Goal: Information Seeking & Learning: Compare options

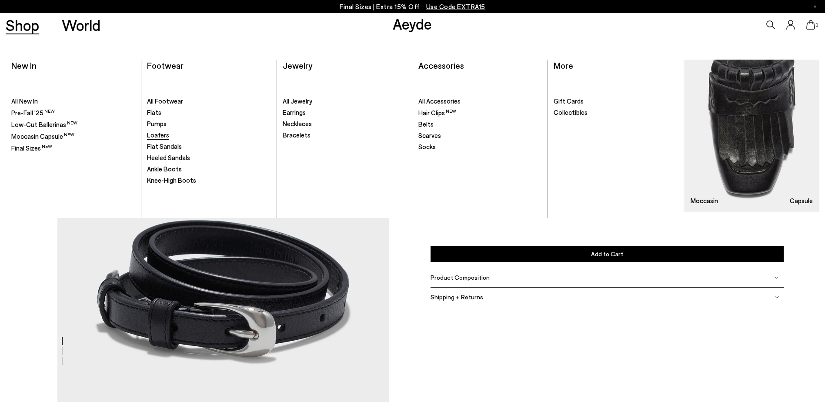
click at [158, 132] on span "Loafers" at bounding box center [158, 135] width 22 height 8
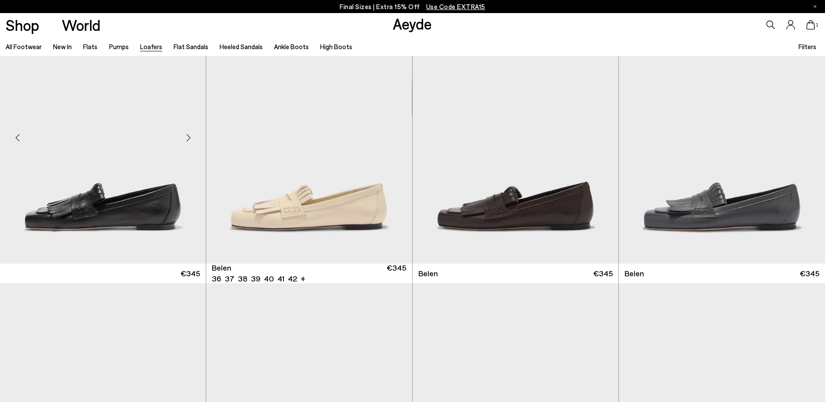
scroll to position [52, 0]
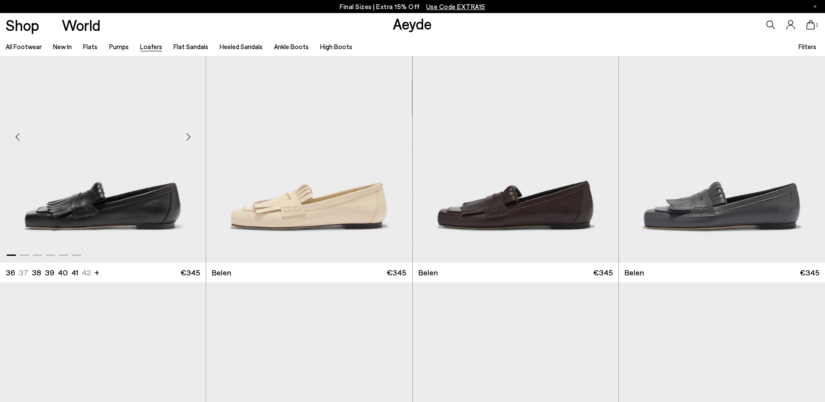
click at [190, 137] on div "Next slide" at bounding box center [188, 137] width 26 height 26
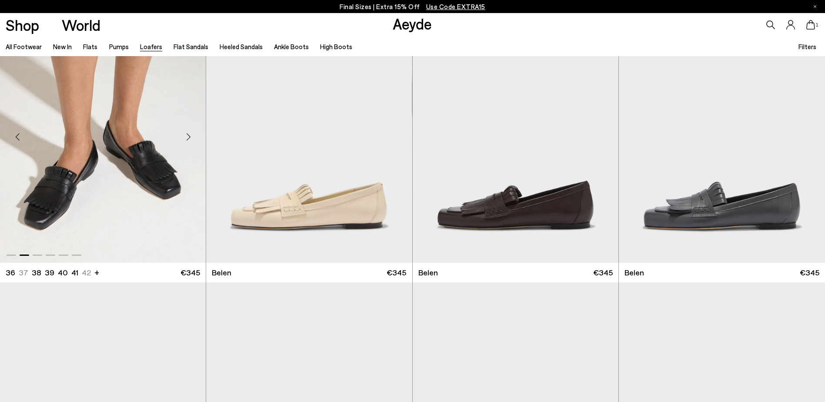
click at [190, 137] on div "Next slide" at bounding box center [188, 137] width 26 height 26
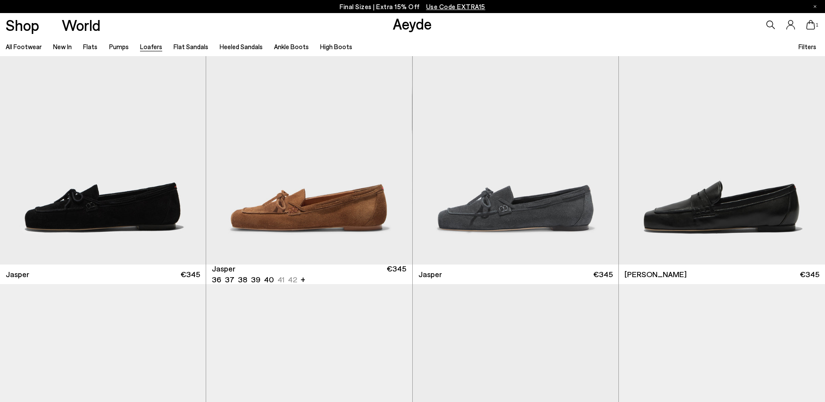
scroll to position [329, 0]
click at [192, 138] on div "Next slide" at bounding box center [188, 138] width 26 height 26
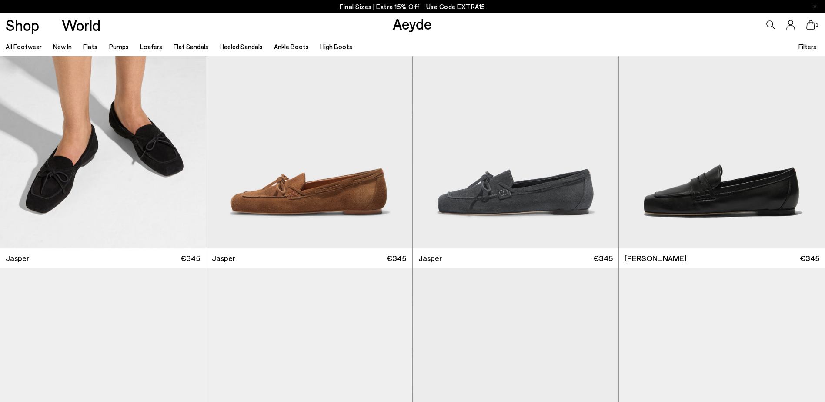
scroll to position [341, 0]
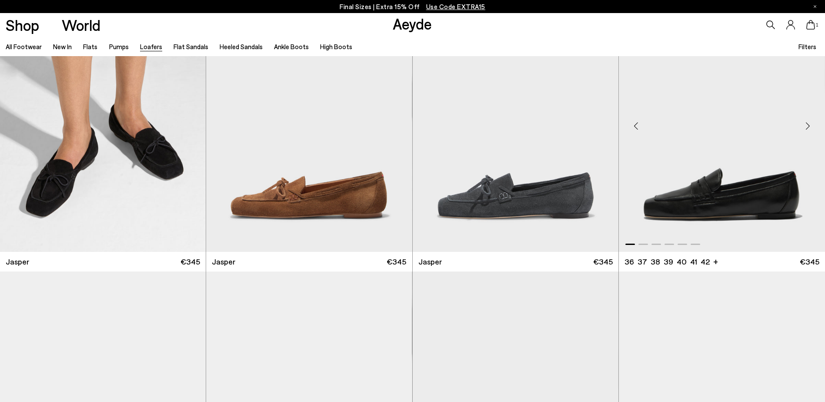
click at [811, 127] on div "Next slide" at bounding box center [808, 126] width 26 height 26
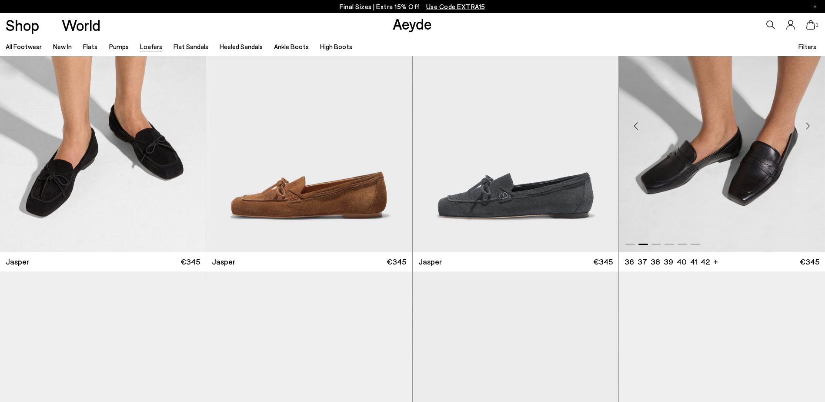
click at [811, 127] on div "Next slide" at bounding box center [808, 126] width 26 height 26
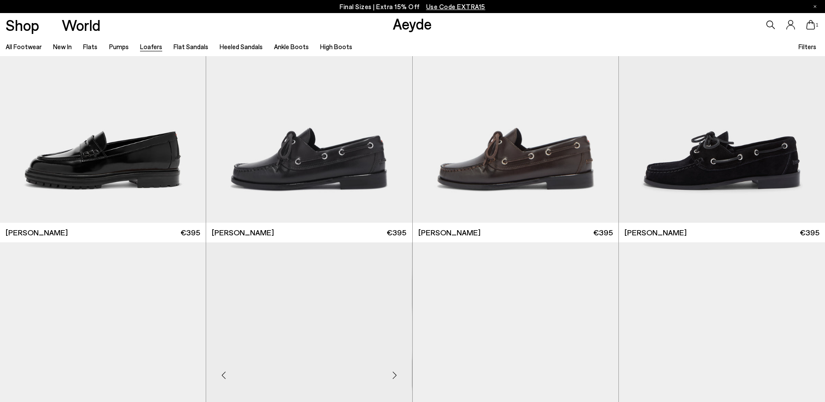
scroll to position [926, 0]
click at [600, 95] on div "Next slide" at bounding box center [601, 97] width 26 height 26
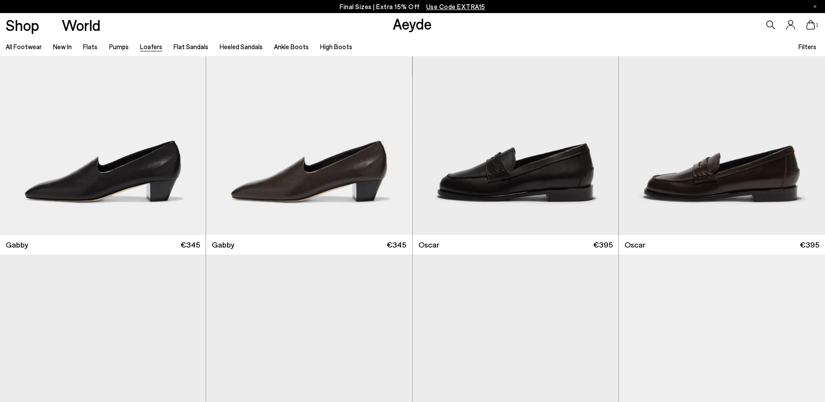
scroll to position [1472, 0]
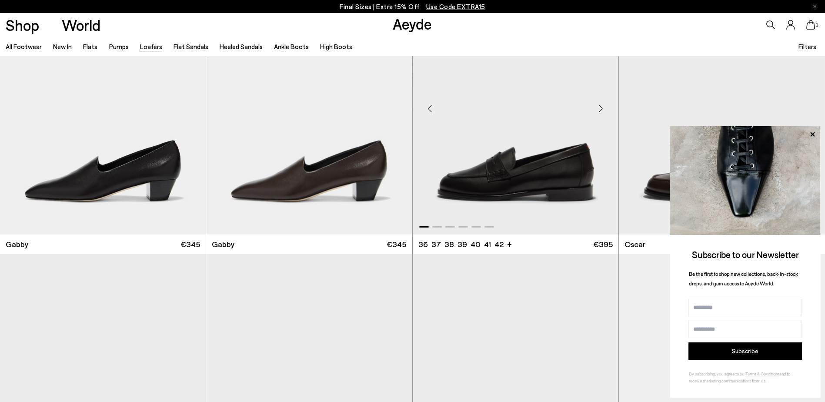
click at [601, 105] on div "Next slide" at bounding box center [601, 109] width 26 height 26
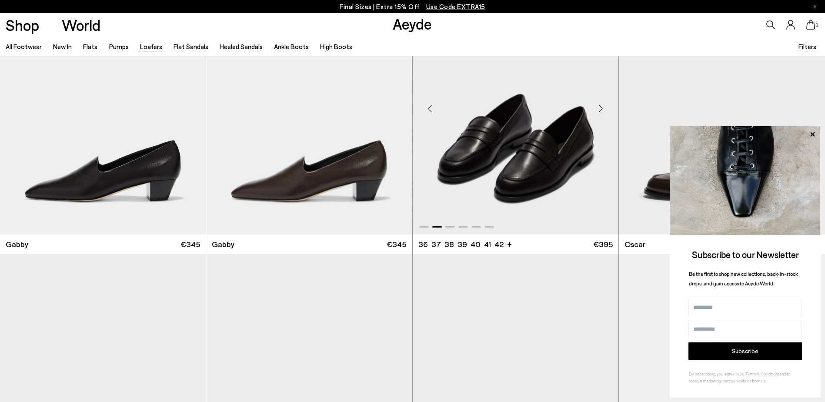
click at [601, 105] on div "Next slide" at bounding box center [601, 109] width 26 height 26
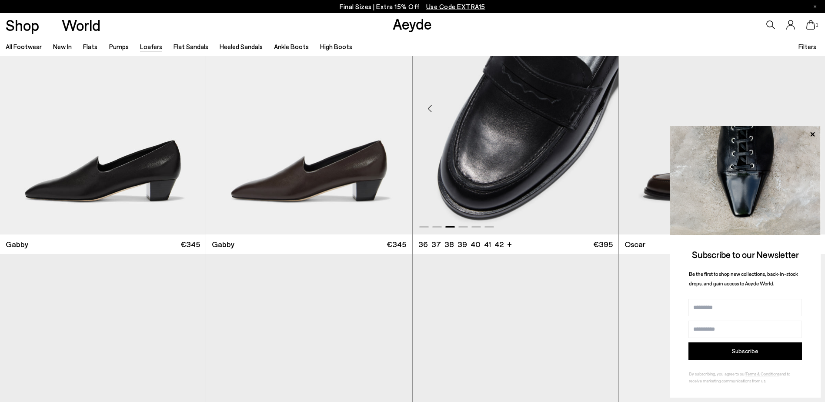
click at [601, 105] on div "Next slide" at bounding box center [601, 109] width 26 height 26
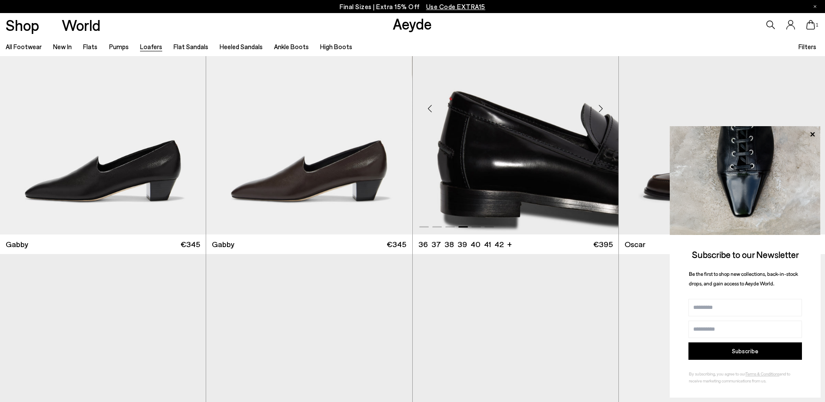
click at [601, 105] on div "Next slide" at bounding box center [601, 109] width 26 height 26
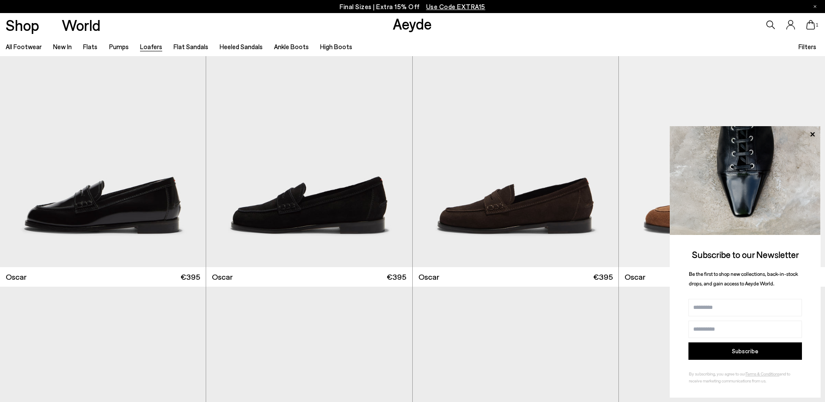
scroll to position [1731, 0]
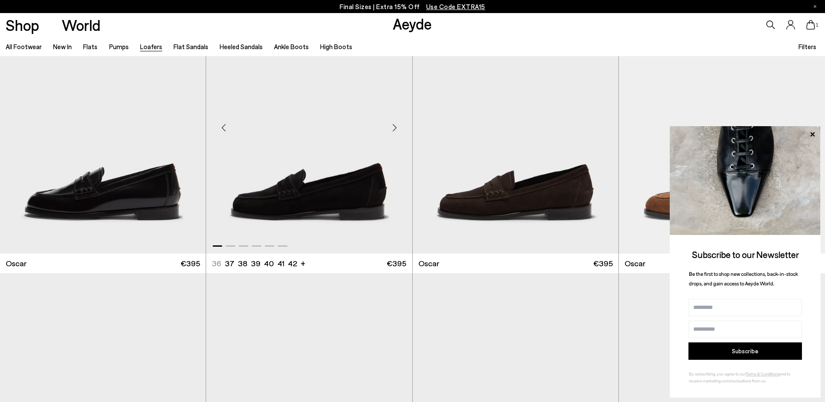
click at [393, 128] on div "Next slide" at bounding box center [395, 128] width 26 height 26
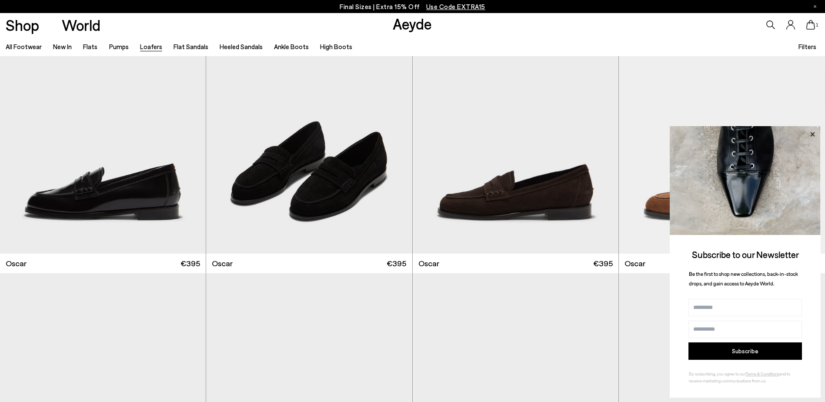
click at [809, 138] on icon at bounding box center [812, 134] width 11 height 11
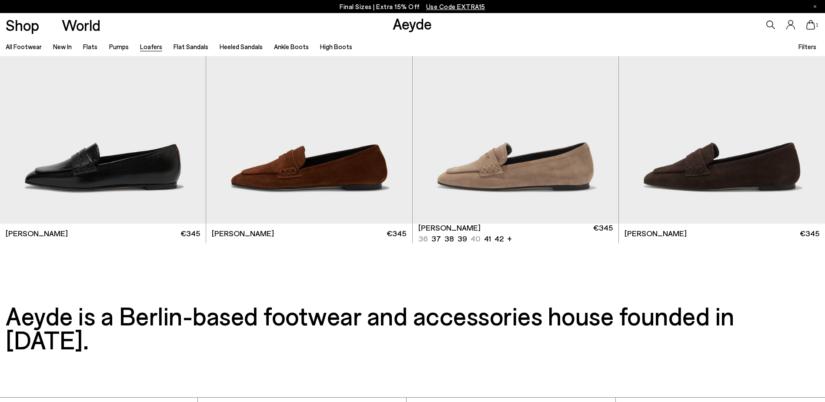
scroll to position [2040, 0]
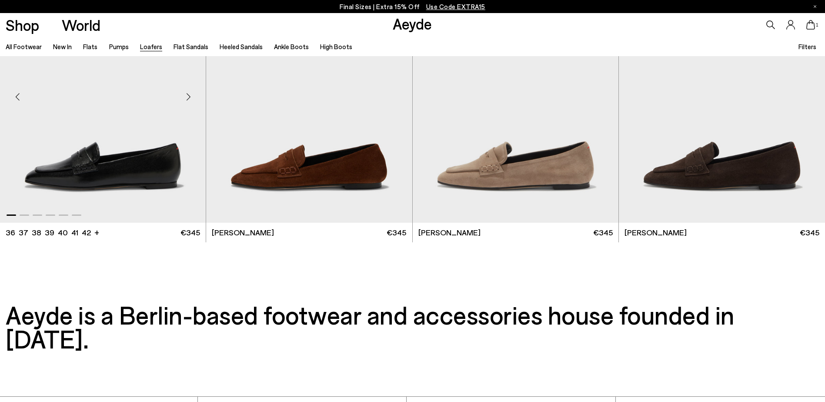
click at [187, 93] on div "Next slide" at bounding box center [188, 97] width 26 height 26
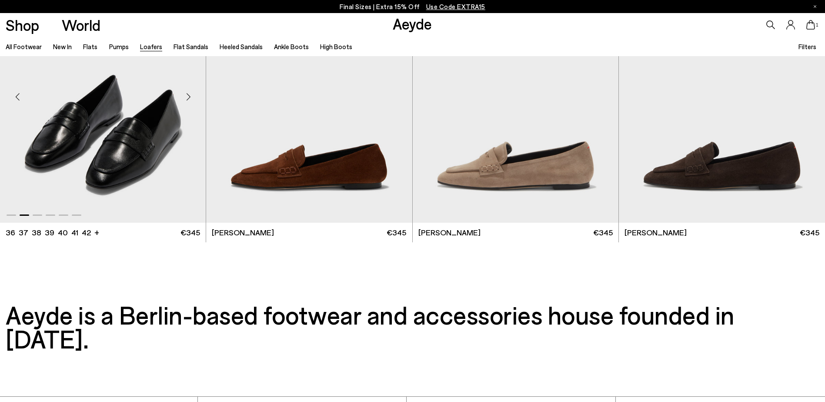
click at [187, 93] on div "Next slide" at bounding box center [188, 97] width 26 height 26
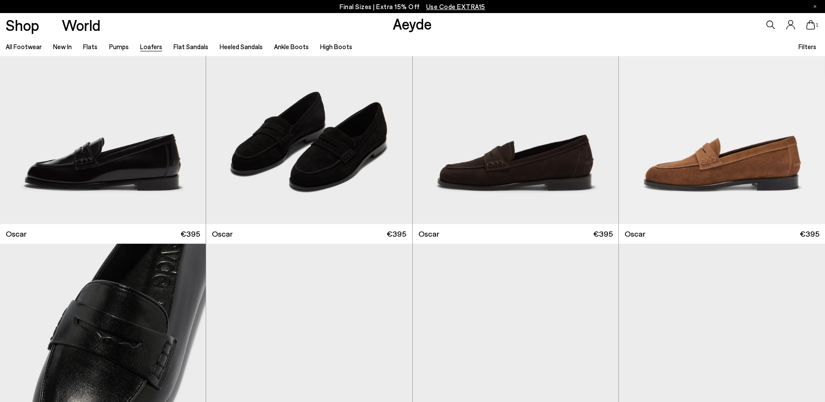
scroll to position [1745, 0]
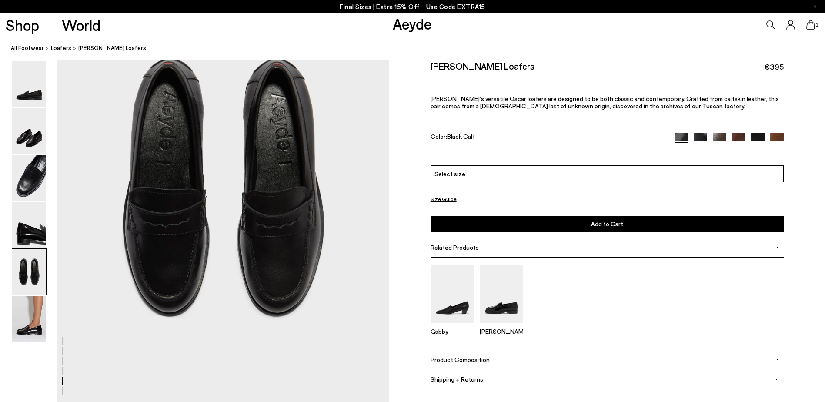
scroll to position [1770, 0]
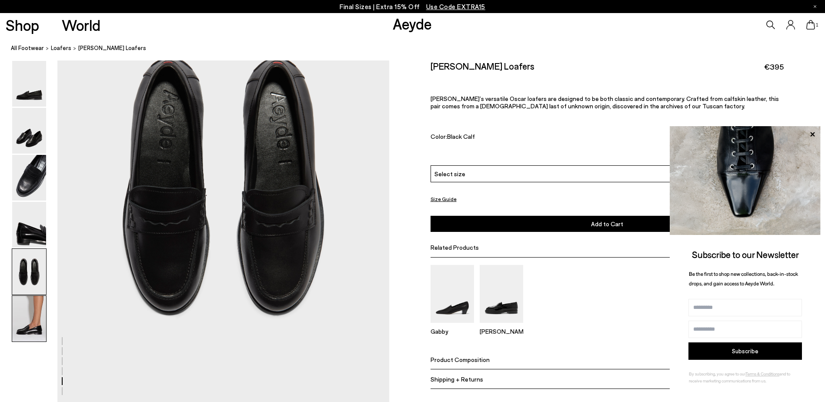
click at [40, 328] on img at bounding box center [29, 319] width 34 height 46
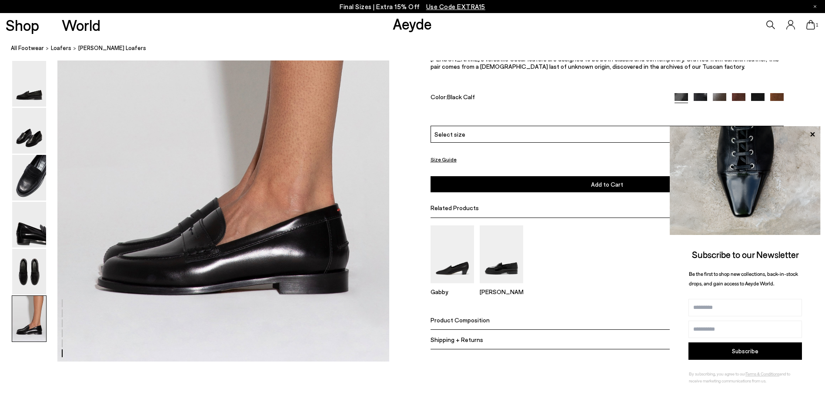
scroll to position [2260, 0]
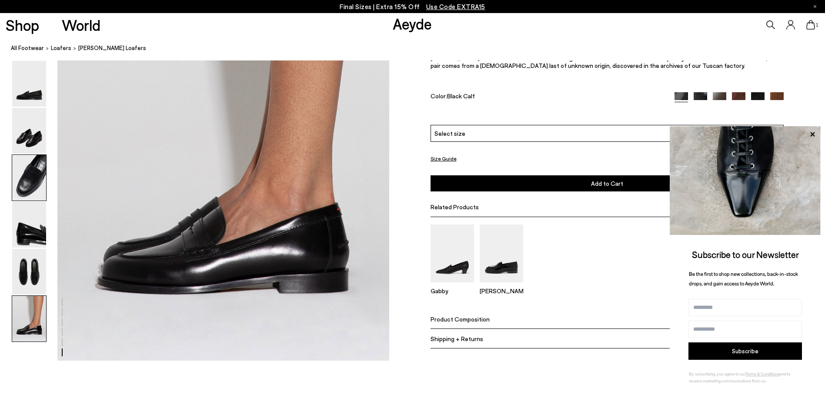
click at [29, 171] on img at bounding box center [29, 178] width 34 height 46
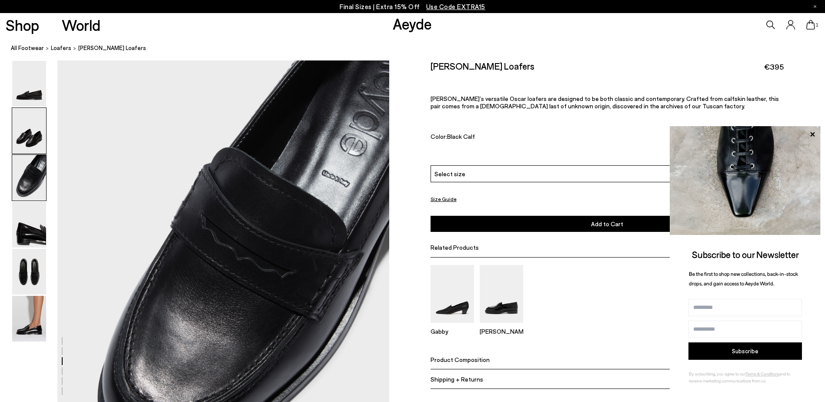
click at [33, 121] on img at bounding box center [29, 131] width 34 height 46
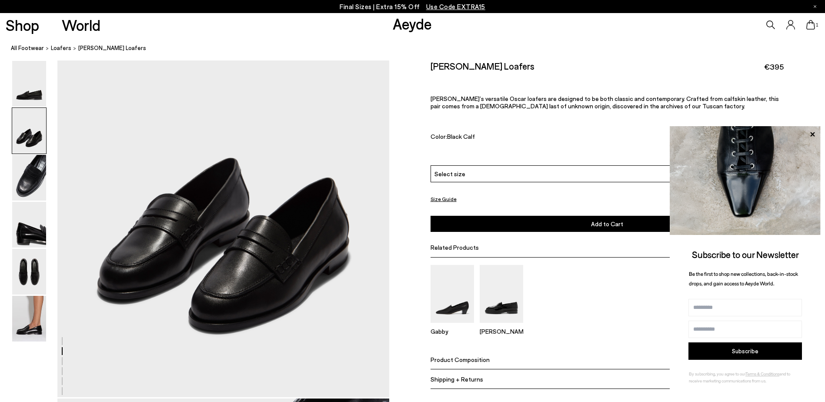
scroll to position [449, 0]
click at [813, 134] on icon at bounding box center [812, 134] width 4 height 4
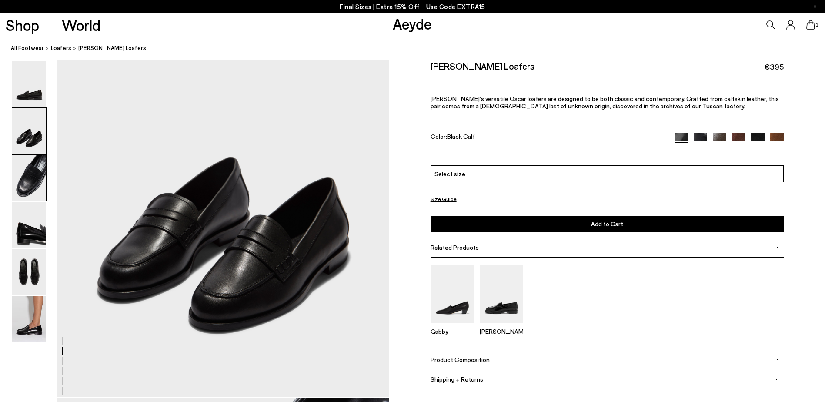
click at [38, 169] on img at bounding box center [29, 178] width 34 height 46
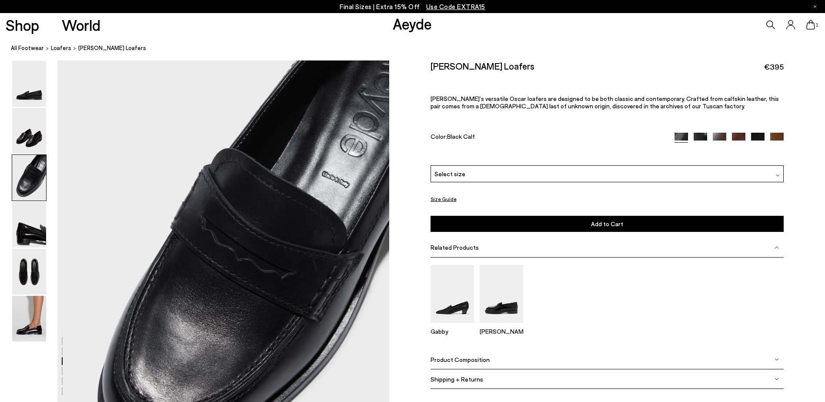
scroll to position [787, 0]
click at [33, 268] on img at bounding box center [29, 272] width 34 height 46
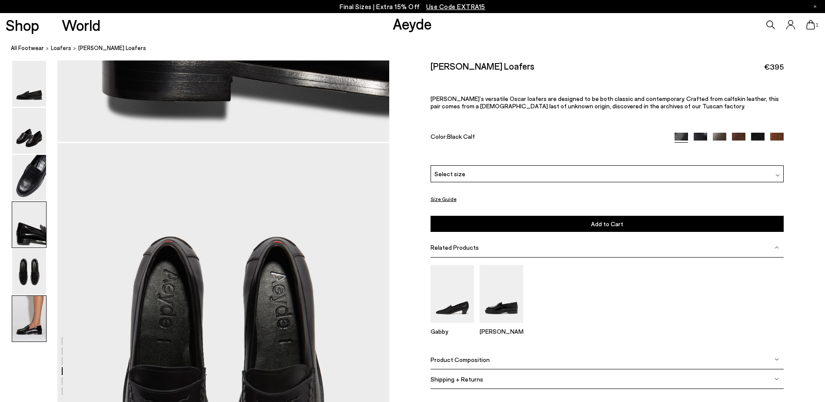
click at [35, 326] on img at bounding box center [29, 319] width 34 height 46
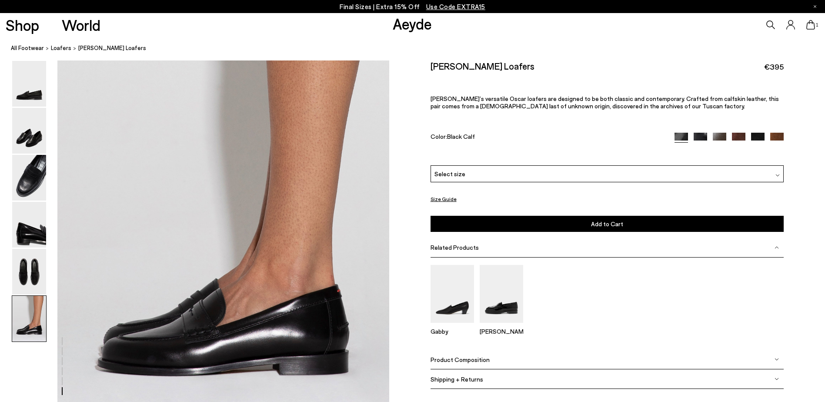
scroll to position [2264, 0]
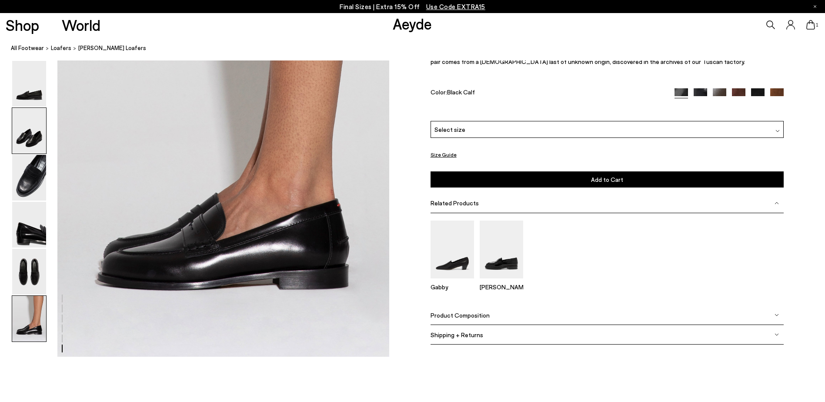
click at [38, 114] on img at bounding box center [29, 131] width 34 height 46
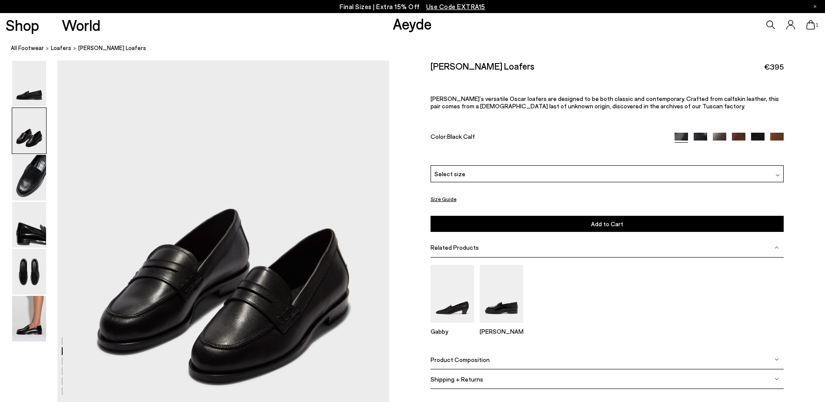
scroll to position [344, 0]
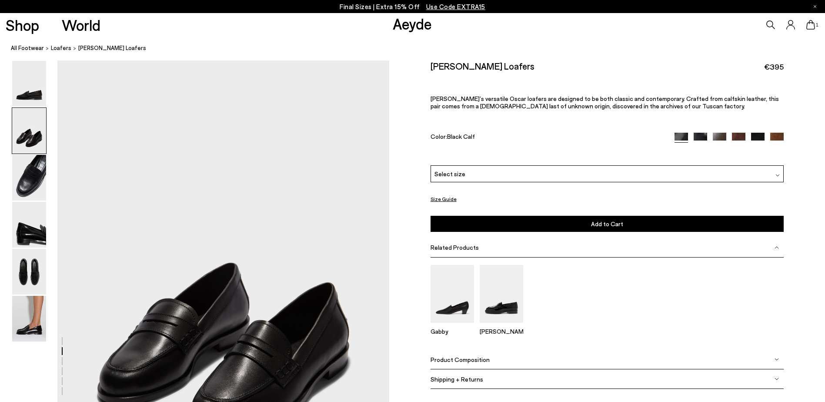
click at [700, 134] on img at bounding box center [700, 139] width 13 height 13
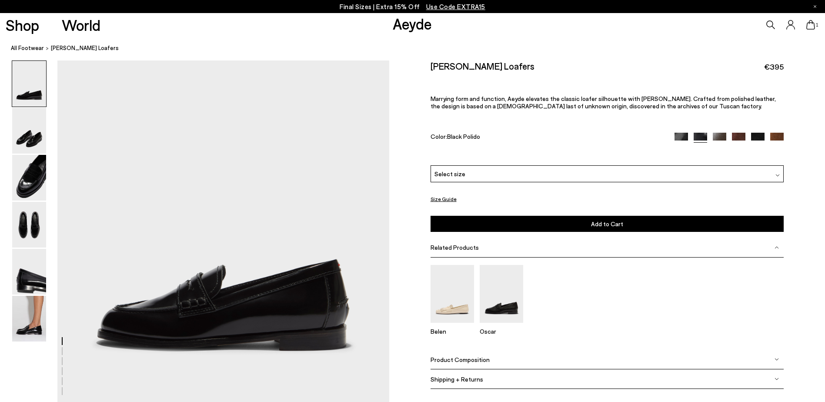
click at [725, 137] on img at bounding box center [719, 139] width 13 height 13
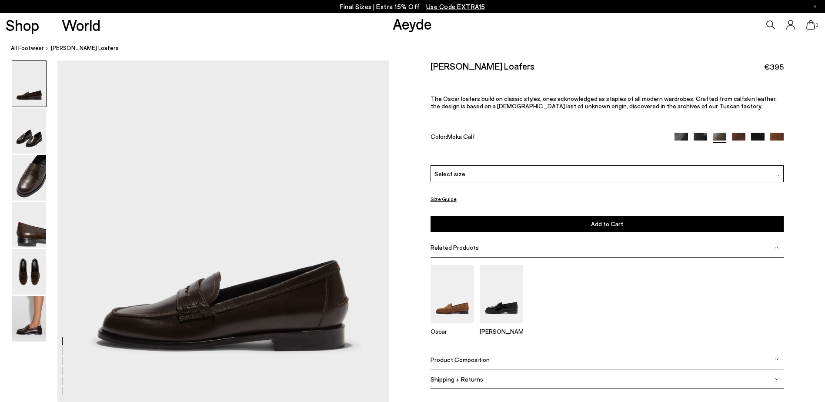
click at [737, 136] on img at bounding box center [738, 139] width 13 height 13
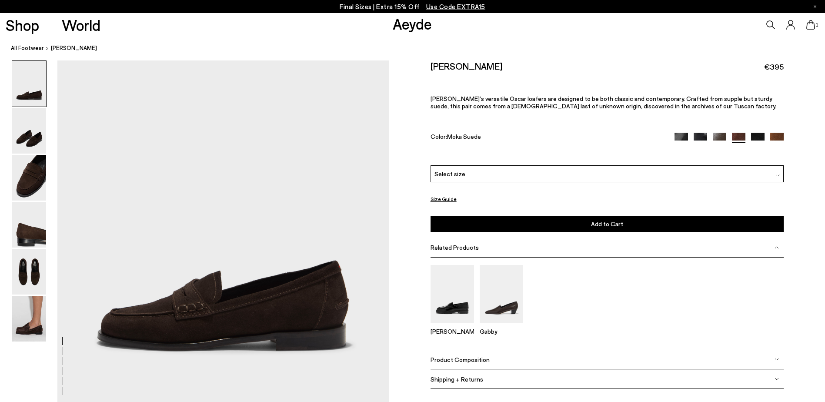
click at [756, 136] on img at bounding box center [757, 139] width 13 height 13
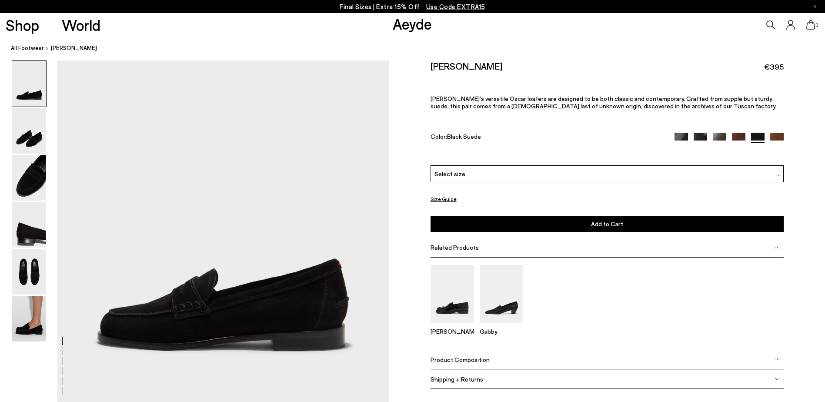
drag, startPoint x: 0, startPoint y: 0, endPoint x: 682, endPoint y: 134, distance: 694.6
click at [682, 134] on img at bounding box center [681, 139] width 13 height 13
